Goal: Information Seeking & Learning: Learn about a topic

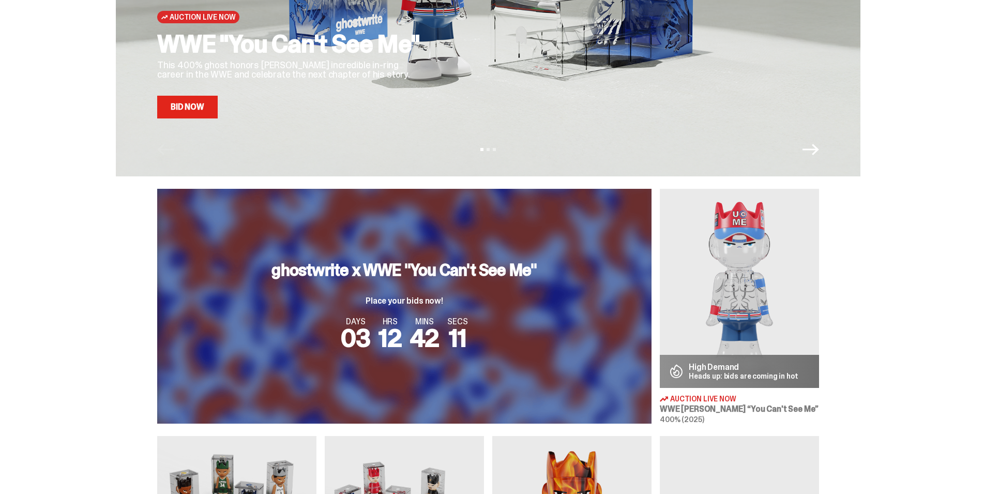
scroll to position [211, 0]
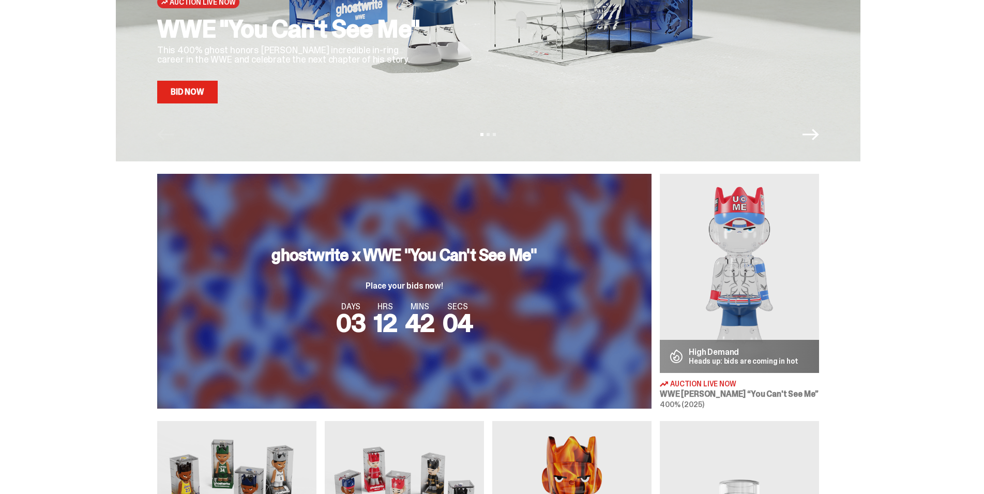
click at [771, 306] on img at bounding box center [739, 273] width 159 height 199
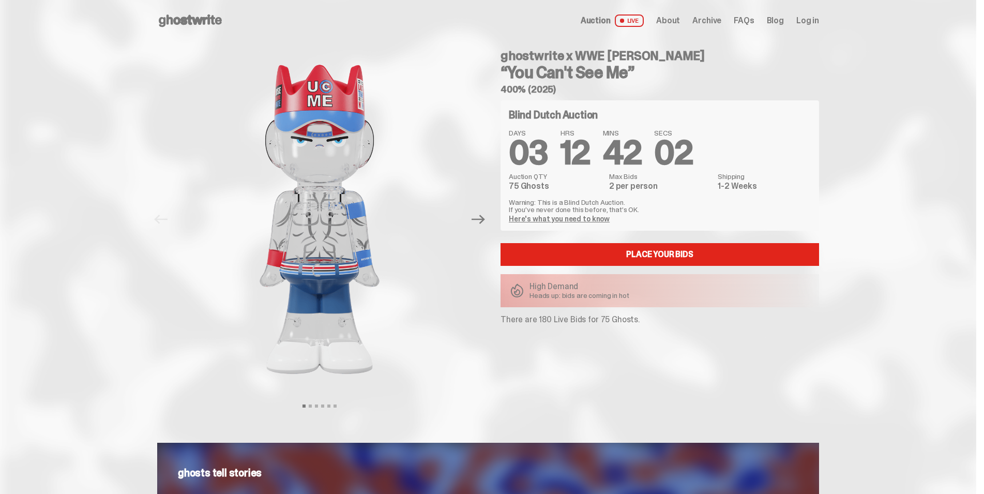
drag, startPoint x: 551, startPoint y: 181, endPoint x: 518, endPoint y: 184, distance: 33.2
click at [518, 184] on div "Auction QTY 75 Ghosts" at bounding box center [556, 182] width 94 height 18
click at [680, 25] on span "About" at bounding box center [668, 21] width 24 height 8
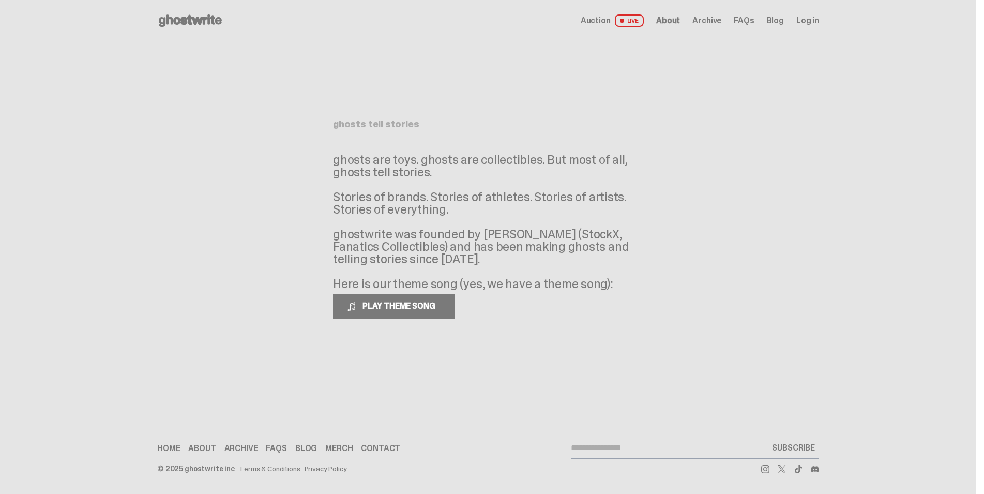
click at [703, 24] on span "Archive" at bounding box center [706, 21] width 29 height 8
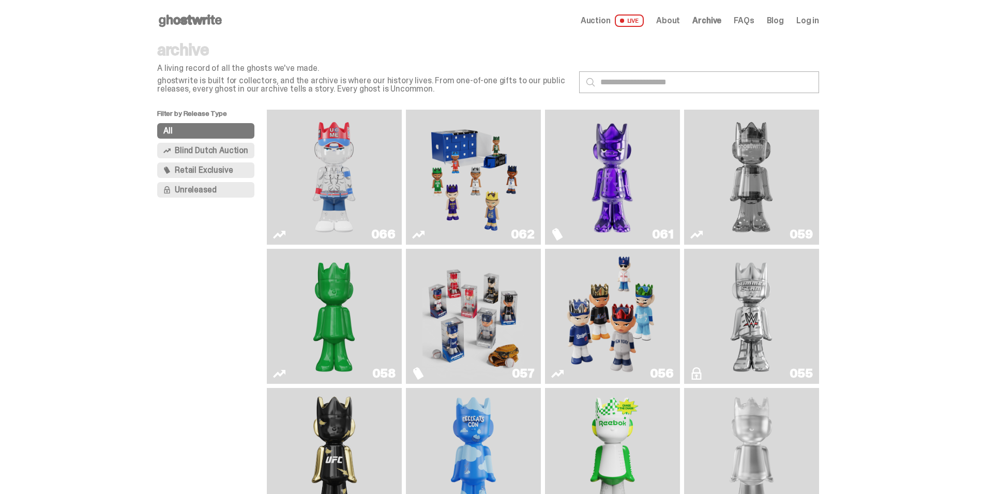
scroll to position [158, 0]
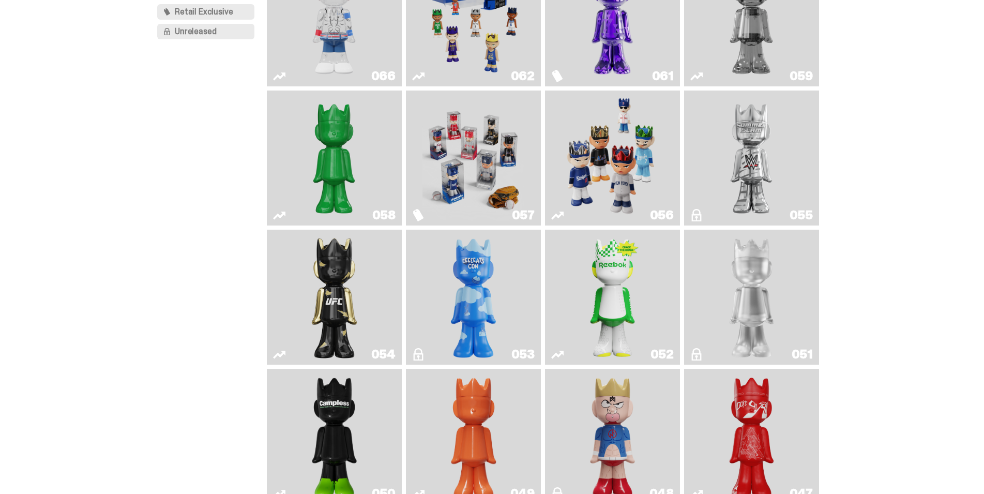
click at [492, 170] on img "Game Face (2025)" at bounding box center [472, 158] width 101 height 127
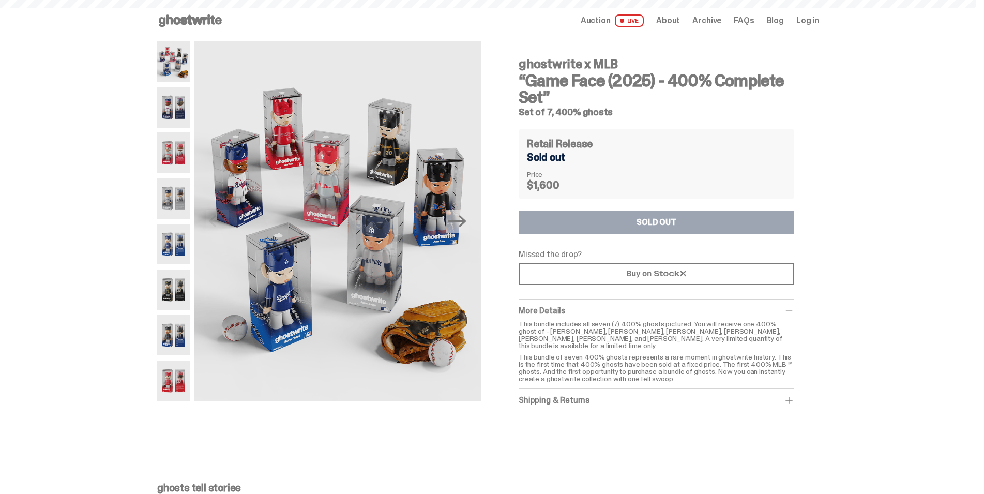
scroll to position [158, 0]
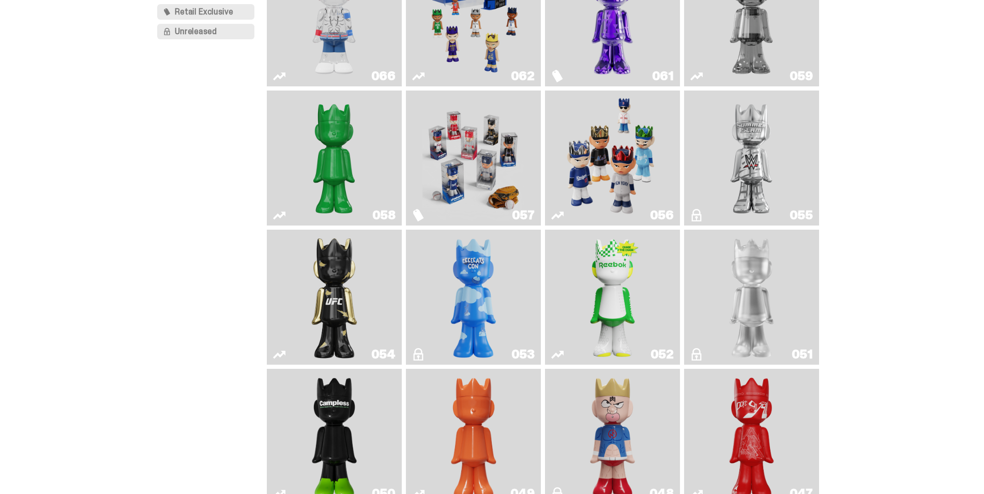
click at [770, 171] on img "I Was There SummerSlam" at bounding box center [751, 158] width 101 height 127
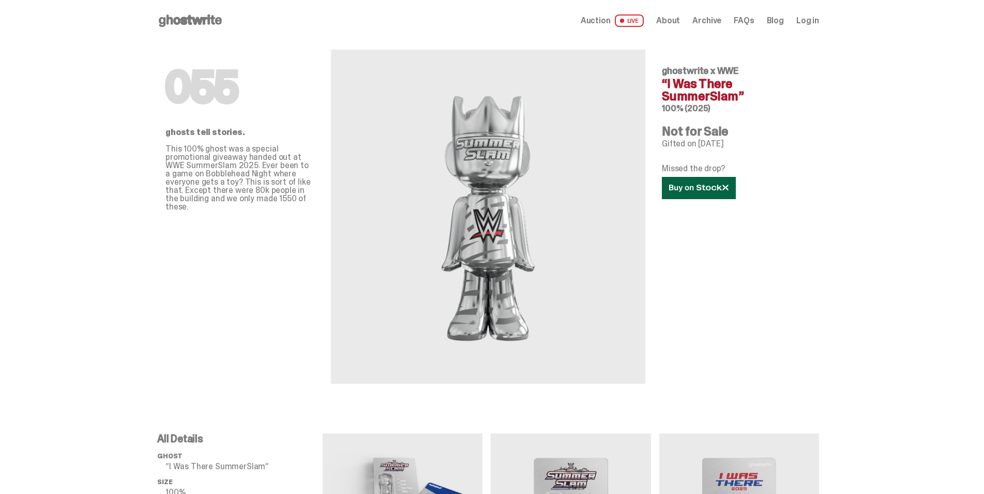
click at [709, 191] on icon at bounding box center [698, 188] width 59 height 8
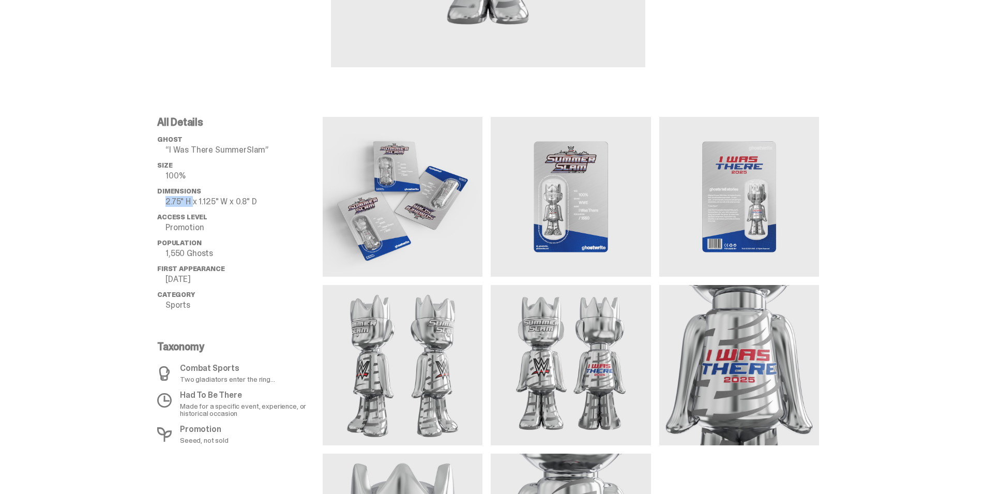
drag, startPoint x: 165, startPoint y: 202, endPoint x: 197, endPoint y: 205, distance: 32.3
click at [197, 205] on li "Dimensions 2.75" H x 1.125" W x 0.8" D" at bounding box center [239, 196] width 165 height 19
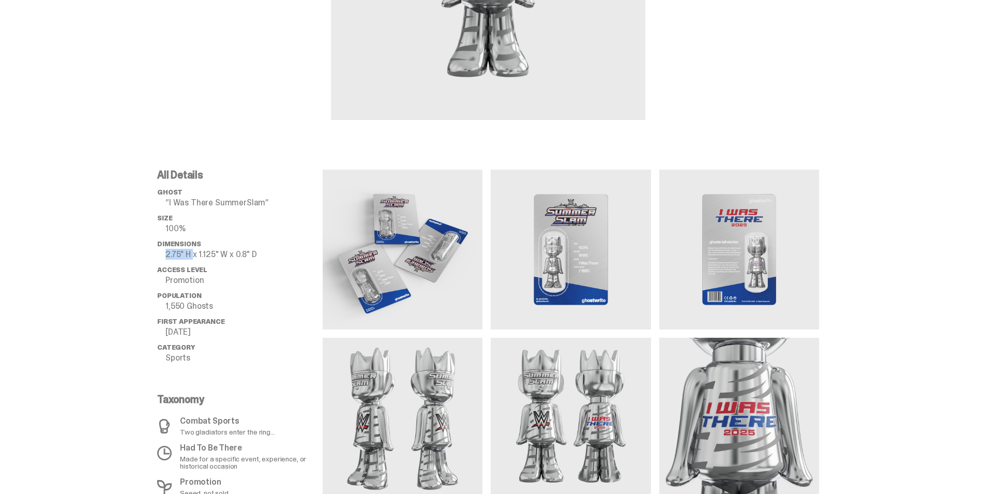
scroll to position [0, 0]
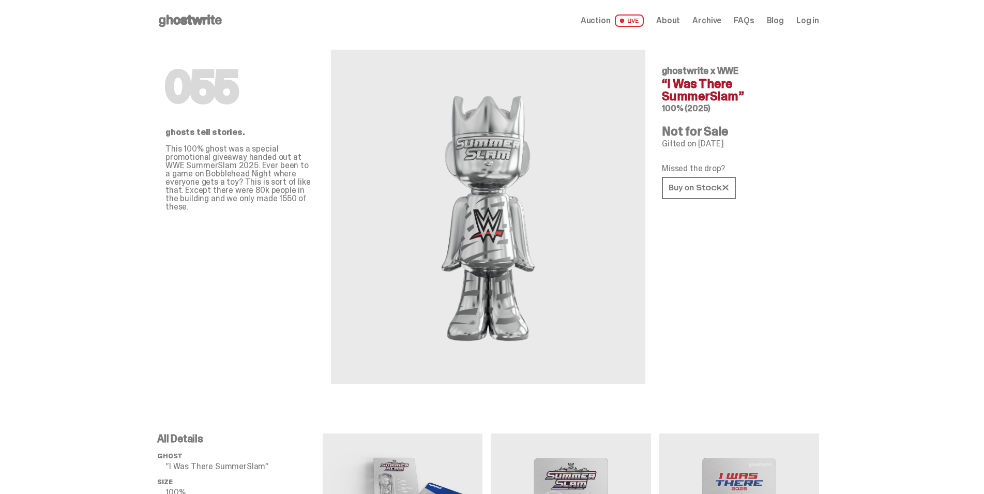
click at [598, 17] on span "Auction" at bounding box center [596, 21] width 30 height 8
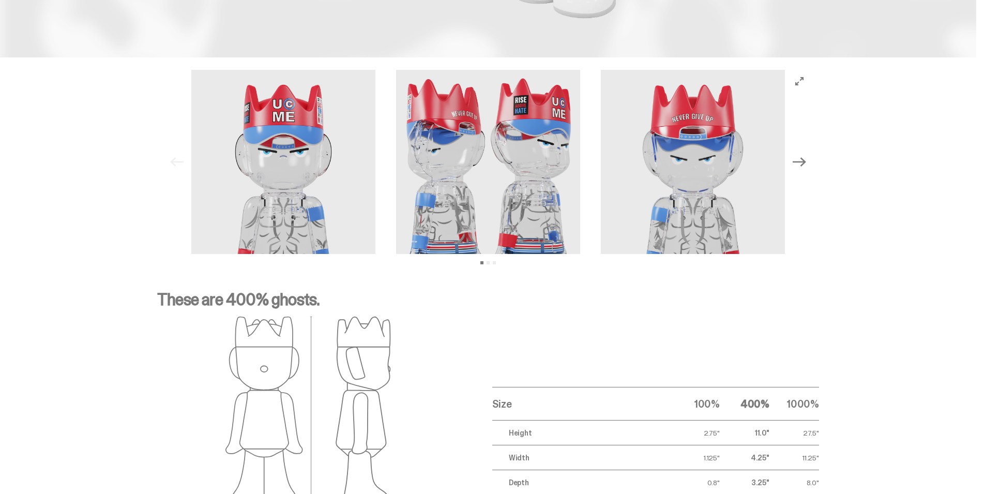
scroll to position [1530, 0]
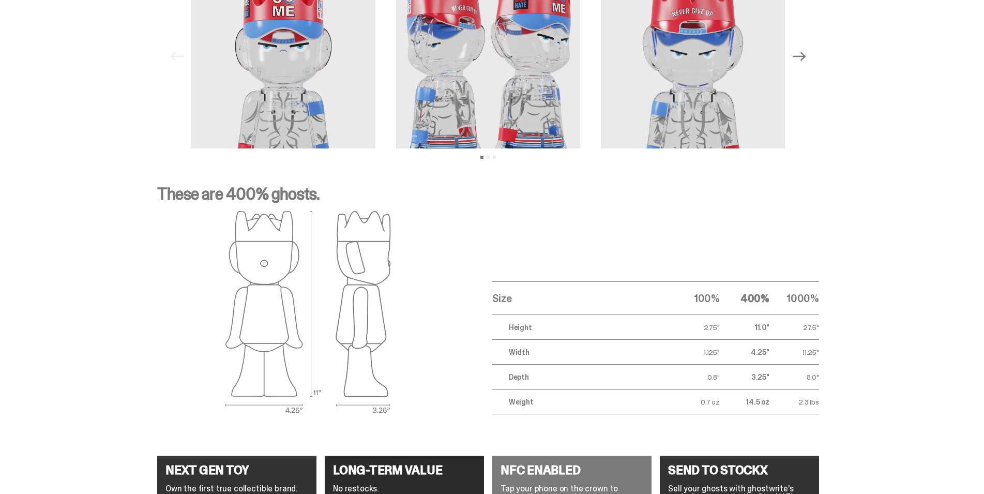
drag, startPoint x: 693, startPoint y: 299, endPoint x: 825, endPoint y: 309, distance: 132.7
click at [825, 309] on div "These are 400% ghosts. Size 100% 400% 1000% Height 2.75" 11.0" 27.5" Width 1.12…" at bounding box center [488, 300] width 976 height 278
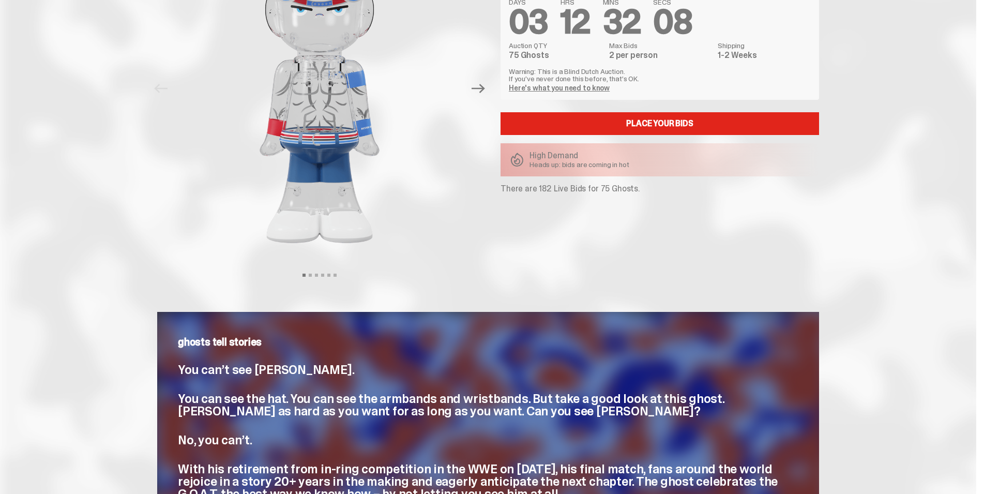
scroll to position [0, 0]
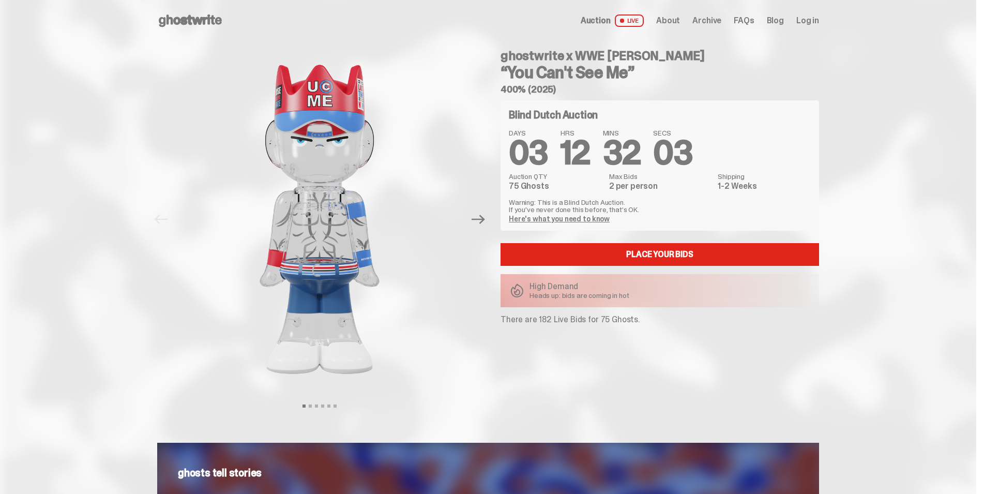
drag, startPoint x: 633, startPoint y: 324, endPoint x: 516, endPoint y: 331, distance: 117.6
click at [516, 331] on div "ghostwrite x WWE John Cena “You Can't See Me” 400% (2025) Blind Dutch Auction D…" at bounding box center [653, 219] width 331 height 356
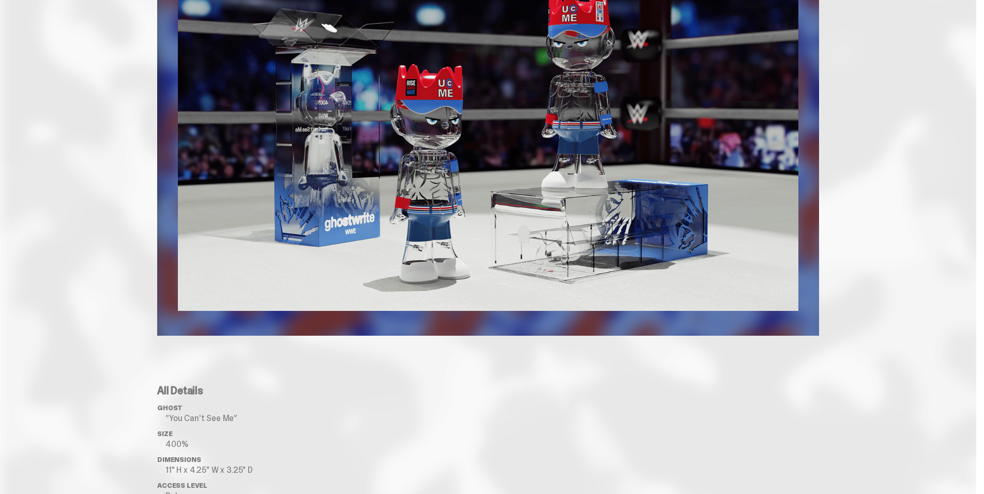
scroll to position [527, 0]
